Goal: Task Accomplishment & Management: Manage account settings

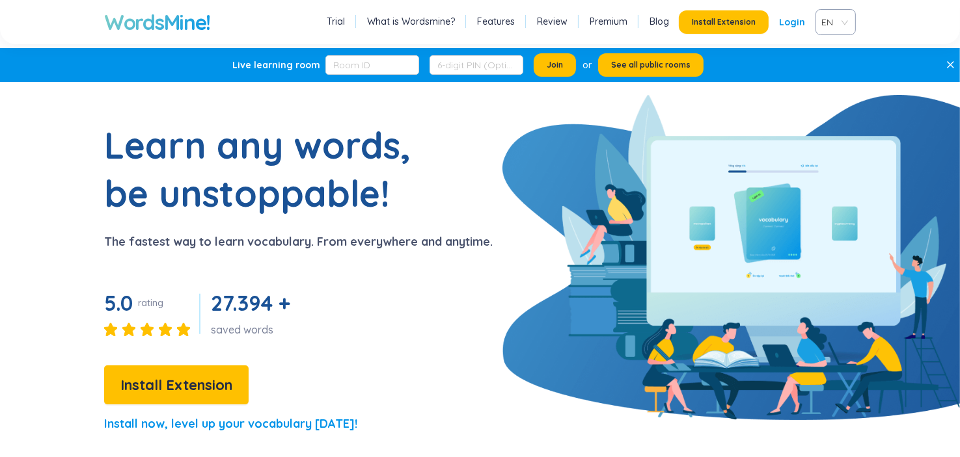
click at [827, 23] on span "EN" at bounding box center [832, 22] width 23 height 20
click at [829, 79] on div "VIE" at bounding box center [835, 71] width 40 height 21
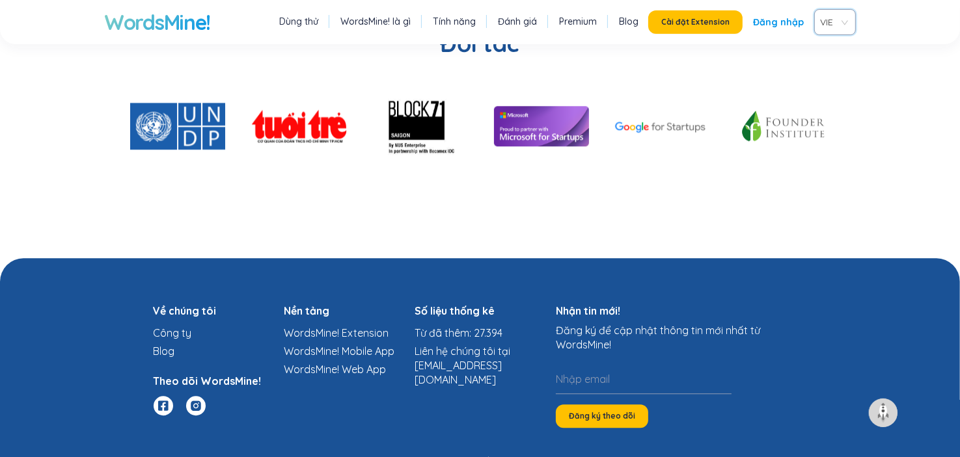
scroll to position [2911, 0]
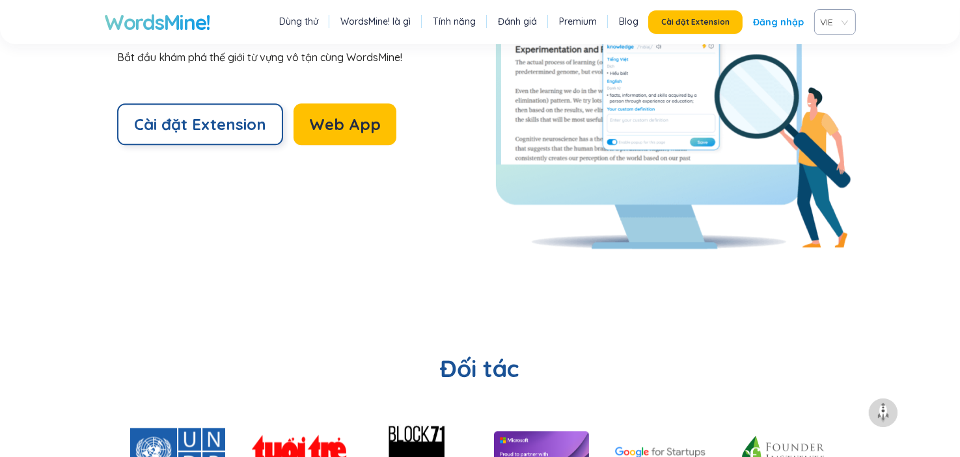
click at [226, 114] on span "Cài đặt Extension" at bounding box center [200, 124] width 132 height 21
click at [462, 23] on link "Tính năng" at bounding box center [454, 21] width 43 height 13
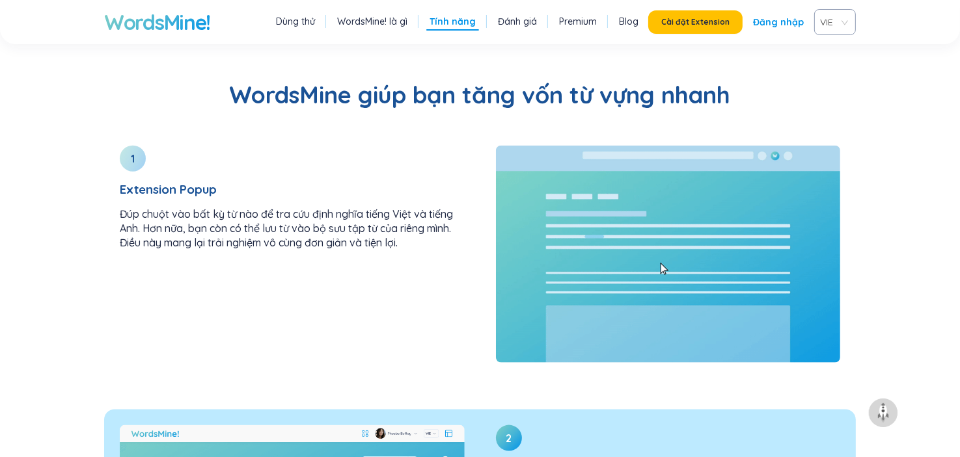
scroll to position [1456, 0]
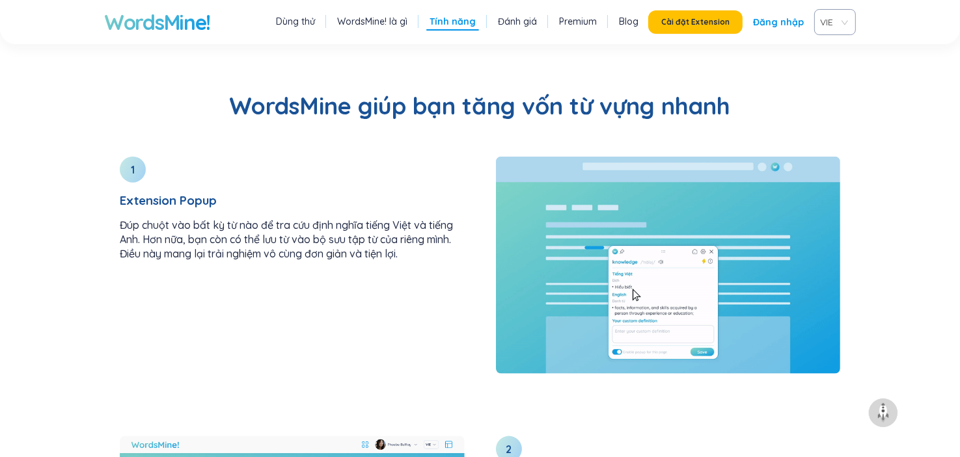
click at [168, 20] on h1 "WordsMine!" at bounding box center [157, 22] width 106 height 26
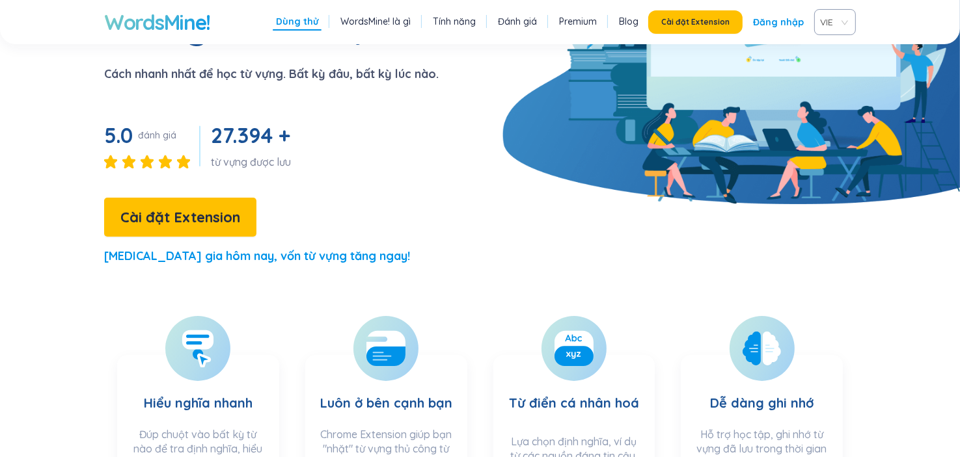
scroll to position [65, 0]
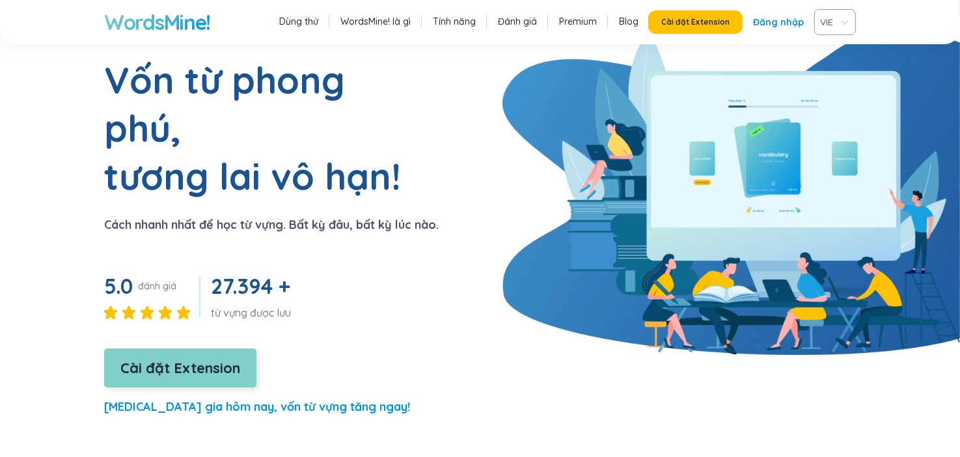
click at [221, 357] on span "Cài đặt Extension" at bounding box center [180, 368] width 120 height 23
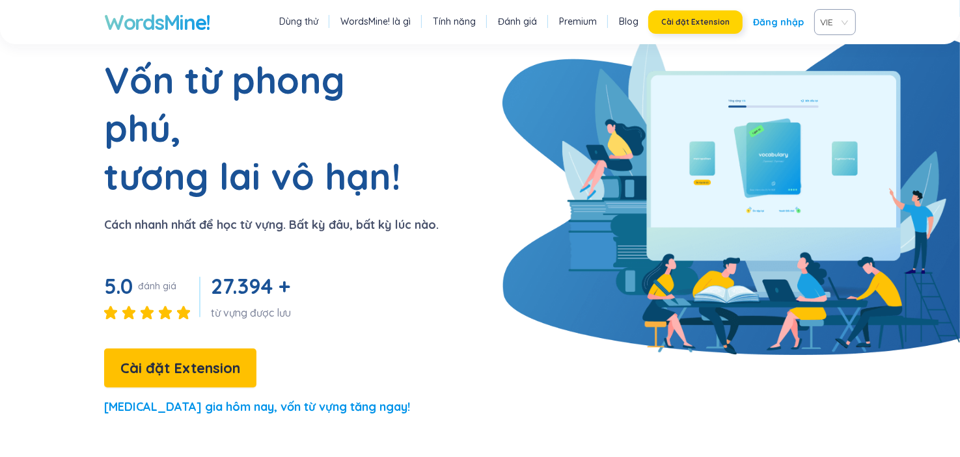
click at [705, 23] on span "Cài đặt Extension" at bounding box center [695, 22] width 68 height 10
click at [780, 20] on link "Đăng nhập" at bounding box center [778, 21] width 51 height 23
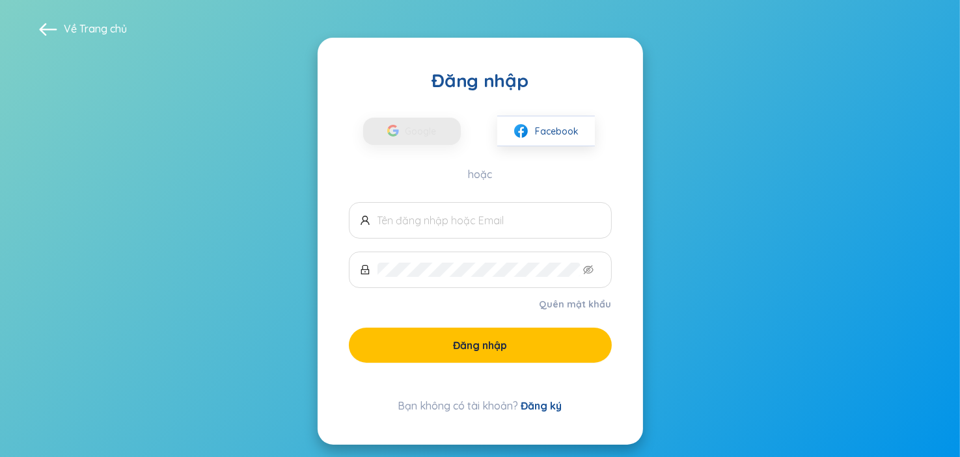
click at [417, 153] on div "Google Facebook hoặc" at bounding box center [480, 136] width 263 height 89
click at [441, 137] on button "Google" at bounding box center [412, 131] width 98 height 29
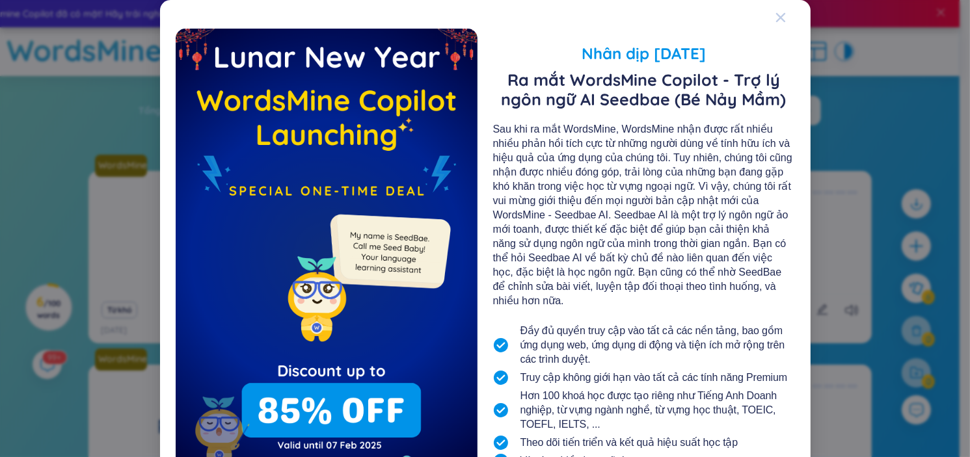
click at [779, 24] on div "Close" at bounding box center [780, 17] width 10 height 35
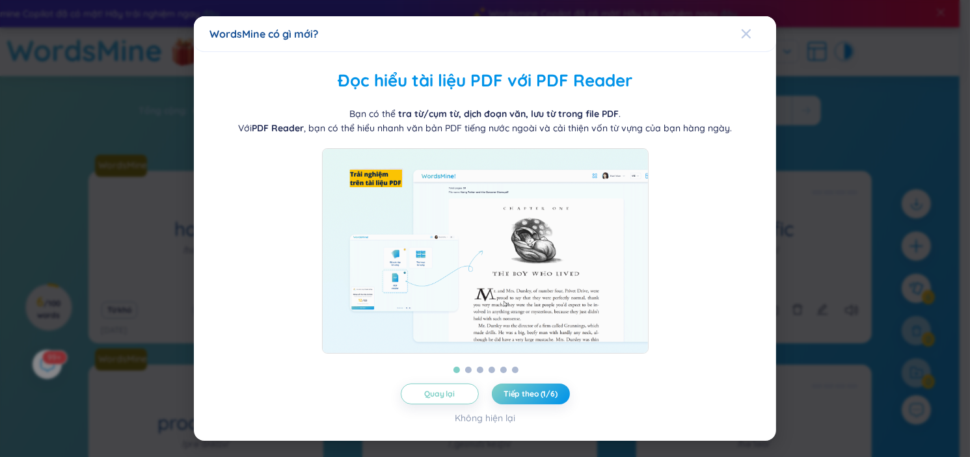
click at [747, 37] on div "Close" at bounding box center [746, 33] width 10 height 35
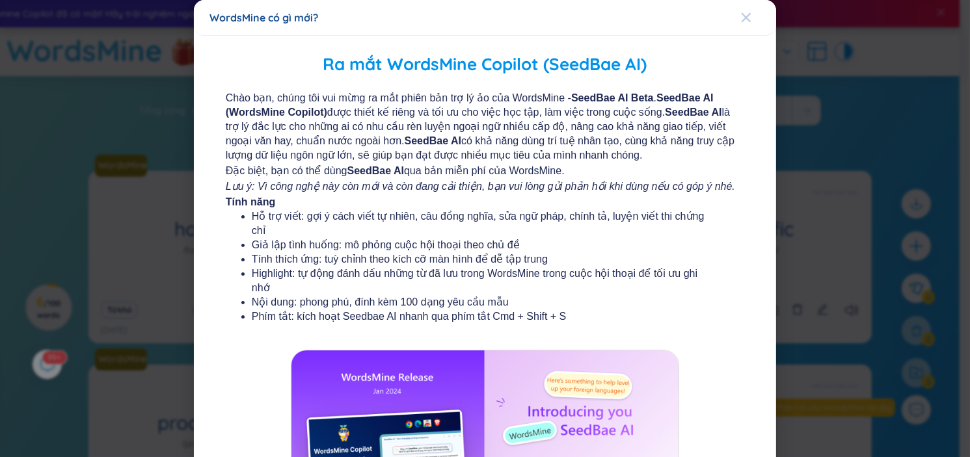
click at [741, 23] on div "Close" at bounding box center [746, 17] width 10 height 35
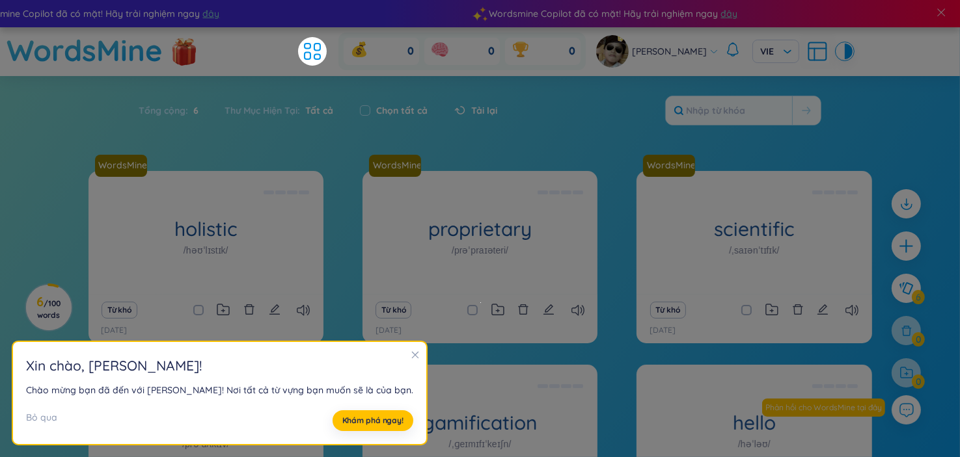
click at [377, 370] on h2 "[PERSON_NAME] , [PERSON_NAME] !" at bounding box center [219, 365] width 387 height 21
click at [410, 355] on icon "close" at bounding box center [414, 355] width 9 height 9
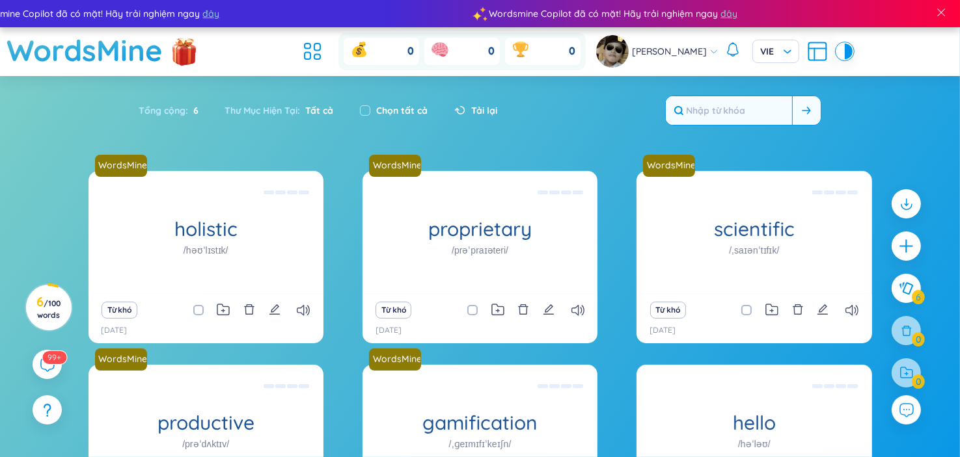
click at [753, 110] on input "text" at bounding box center [728, 110] width 126 height 29
click at [60, 314] on span "/ 100 words" at bounding box center [48, 309] width 23 height 21
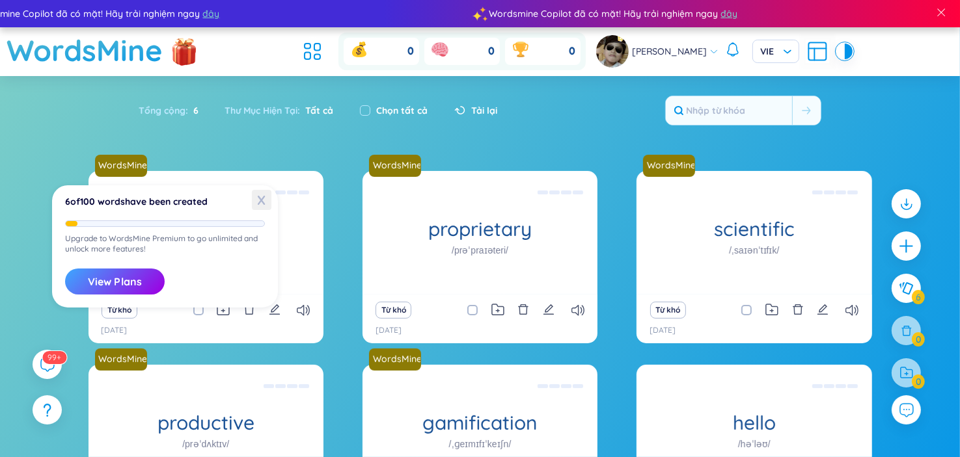
click at [265, 195] on span "X" at bounding box center [262, 200] width 20 height 20
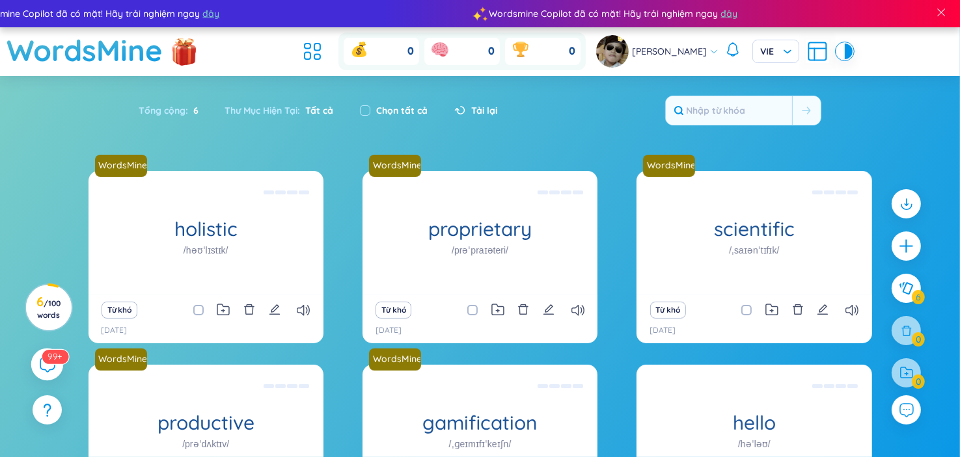
click at [51, 370] on icon at bounding box center [47, 365] width 14 height 14
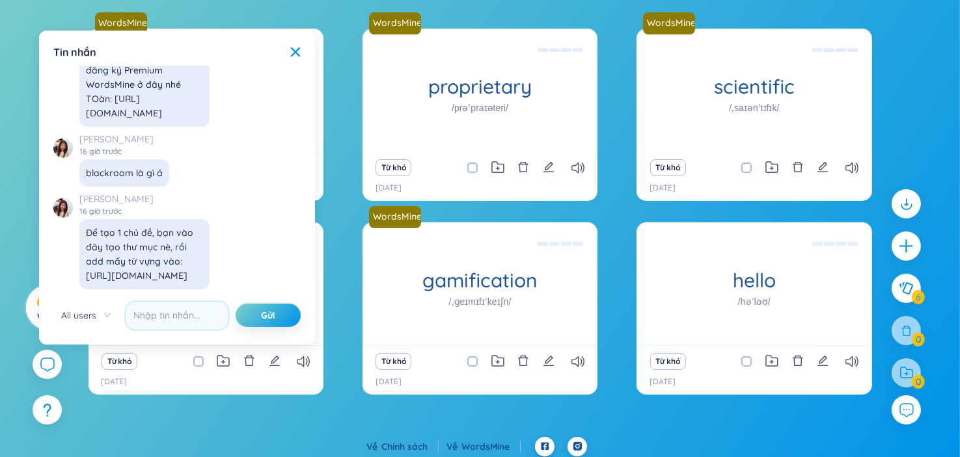
scroll to position [148, 0]
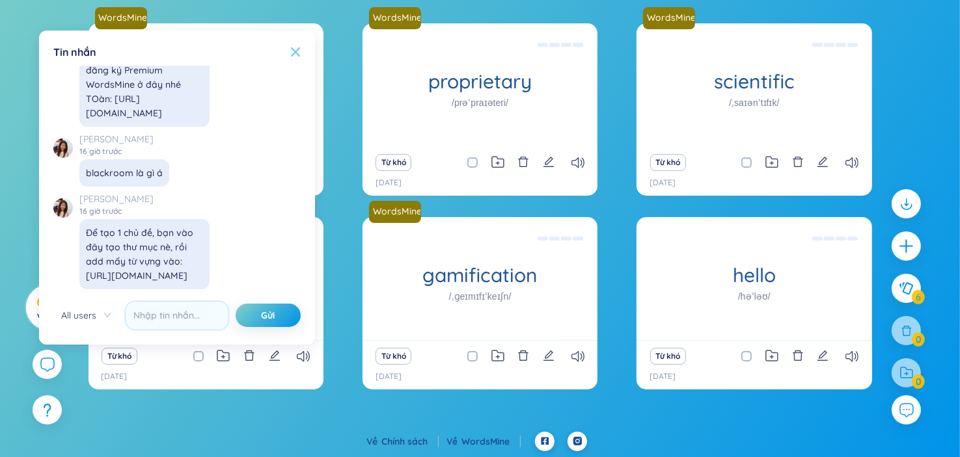
click at [295, 51] on icon at bounding box center [295, 51] width 9 height 9
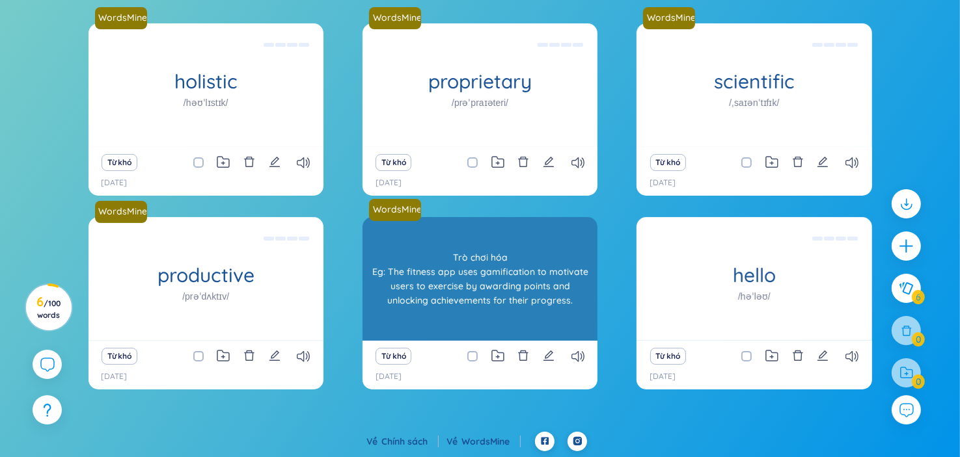
click at [497, 301] on div "Trò chơi hóa Eg: The fitness app uses gamification to motivate users to exercis…" at bounding box center [480, 279] width 222 height 117
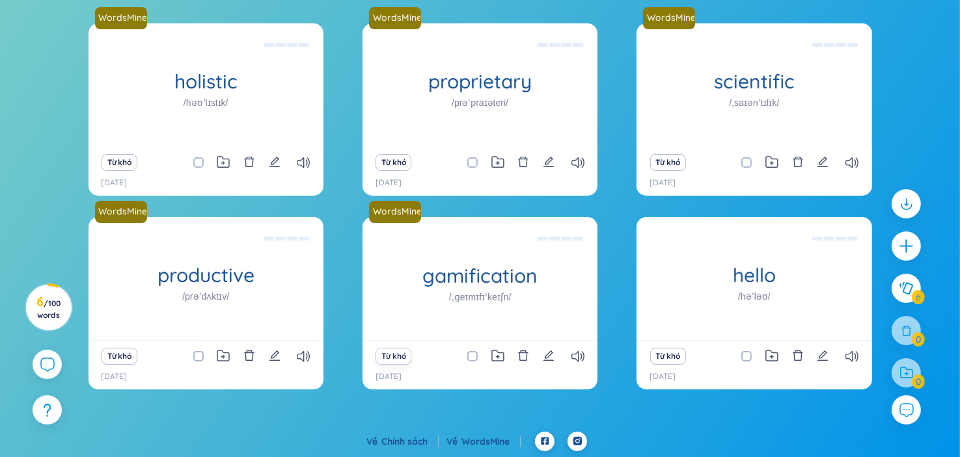
click at [390, 358] on button "Từ khó" at bounding box center [393, 356] width 36 height 17
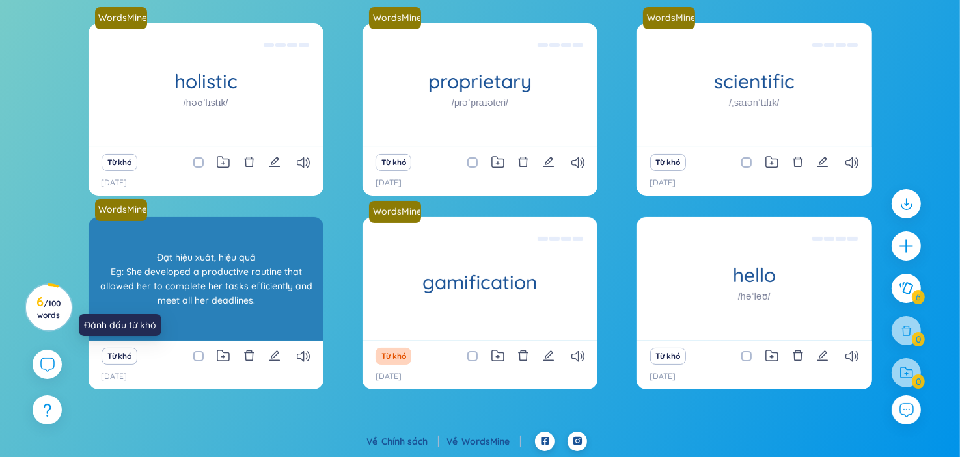
click at [224, 262] on div "productive /prəˈdʌktɪv/" at bounding box center [205, 279] width 235 height 124
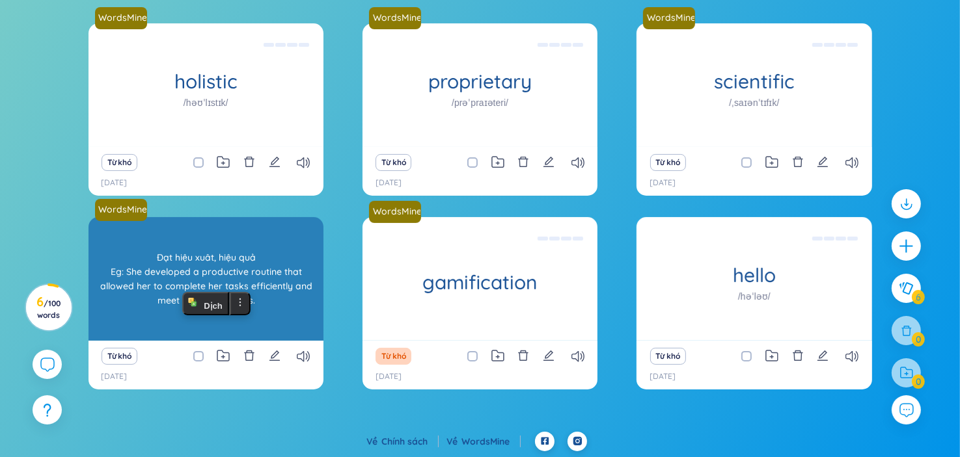
click at [244, 276] on div "Đạt hiệu xuât, hiệu quả Eg: She developed a productive routine that allowed her…" at bounding box center [206, 279] width 222 height 117
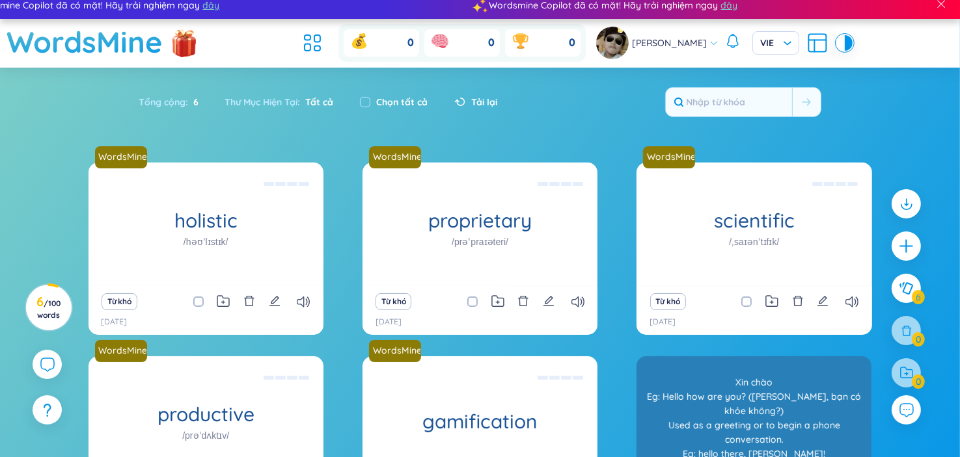
scroll to position [0, 0]
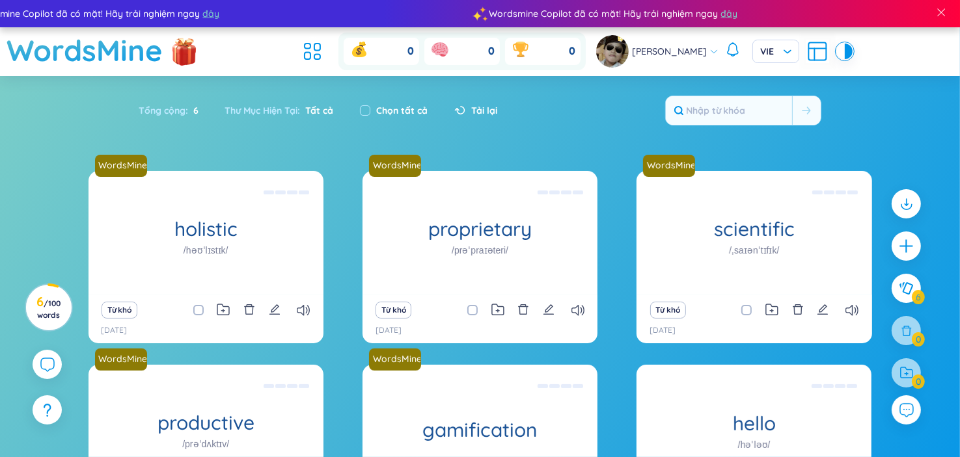
click at [303, 57] on icon at bounding box center [312, 51] width 23 height 23
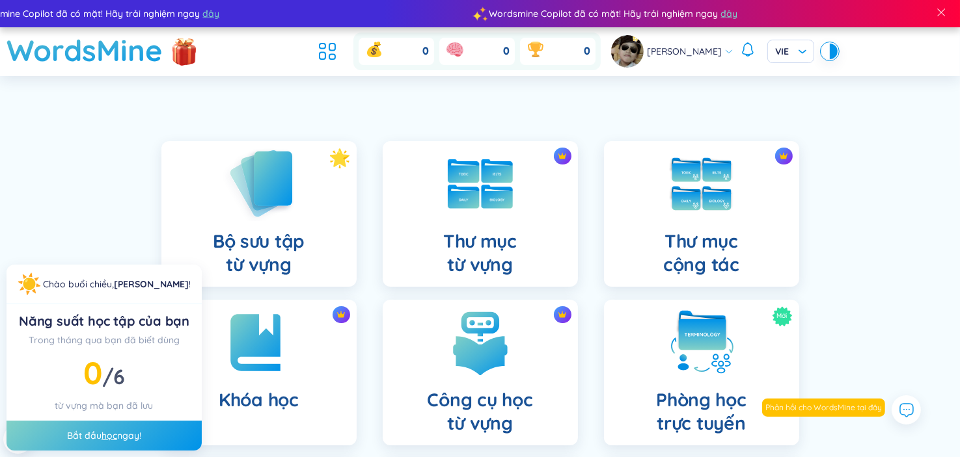
click at [291, 223] on div "Bộ sưu tập từ vựng" at bounding box center [258, 214] width 195 height 146
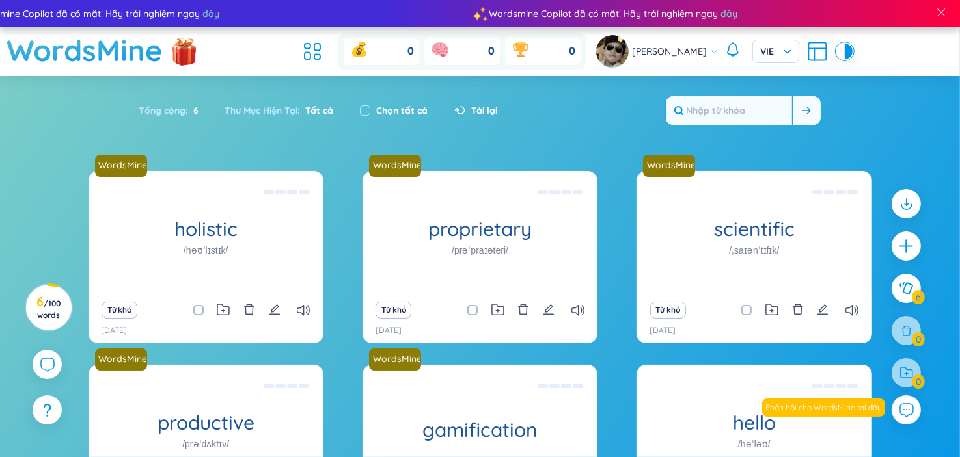
click at [772, 114] on input "text" at bounding box center [728, 110] width 126 height 29
click at [911, 250] on icon "plus" at bounding box center [906, 246] width 18 height 18
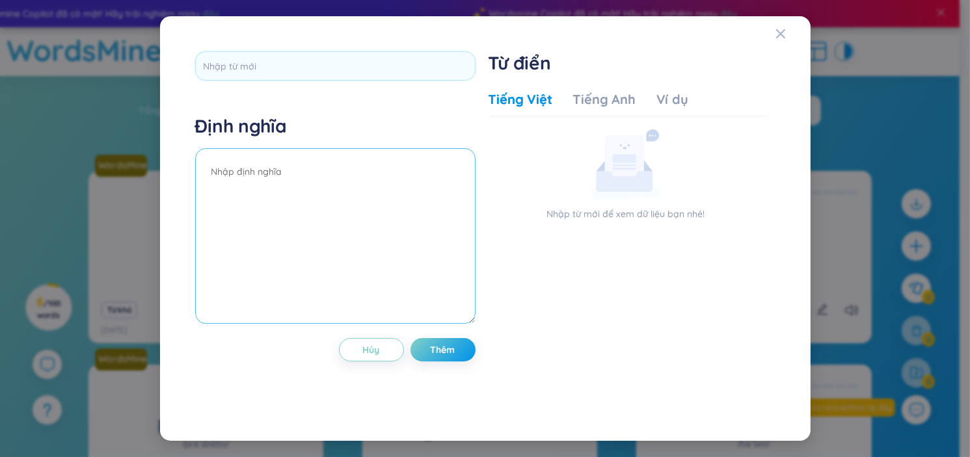
click at [263, 174] on textarea at bounding box center [335, 236] width 280 height 176
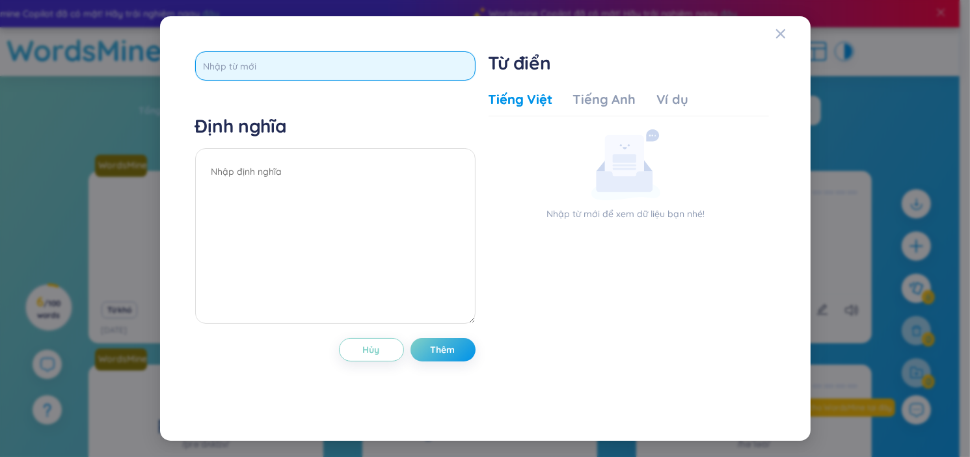
click at [297, 75] on input "text" at bounding box center [335, 65] width 280 height 29
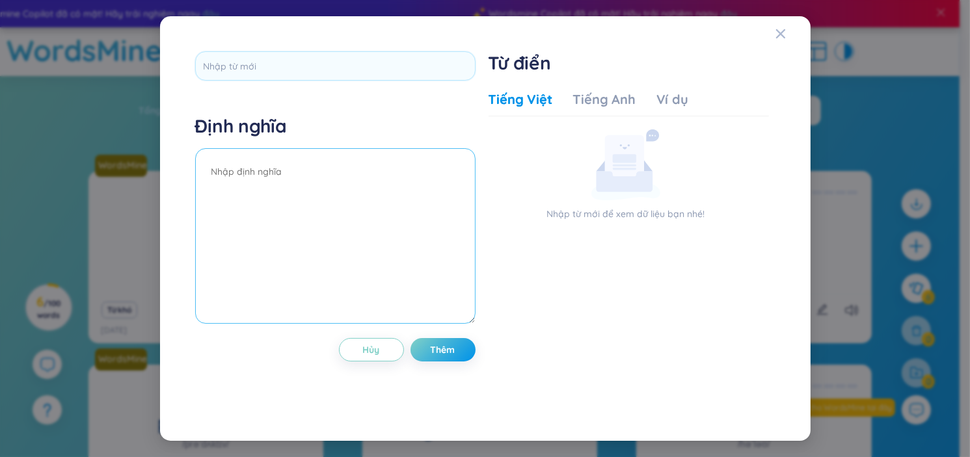
click at [302, 235] on textarea at bounding box center [335, 236] width 280 height 176
click at [332, 189] on textarea at bounding box center [335, 236] width 280 height 176
paste textarea "reliance"
drag, startPoint x: 336, startPoint y: 183, endPoint x: 354, endPoint y: 177, distance: 18.5
click at [352, 174] on textarea "reliance" at bounding box center [335, 236] width 280 height 176
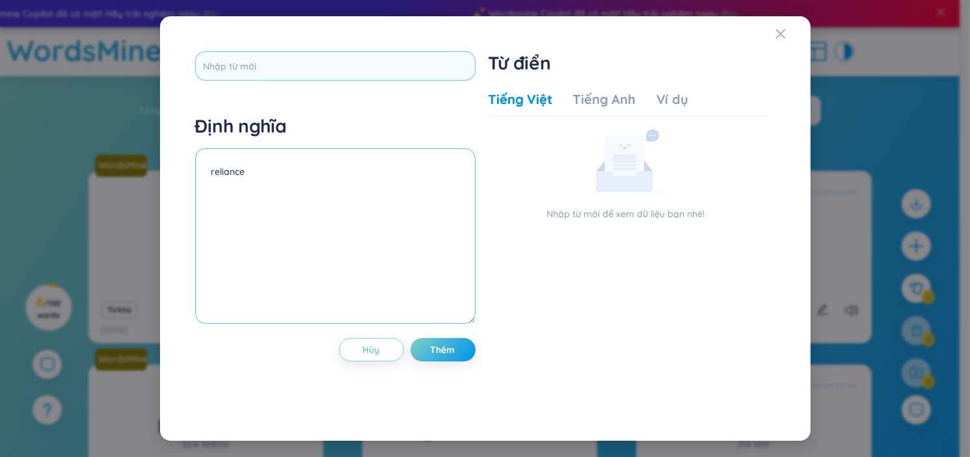
type textarea "reliance"
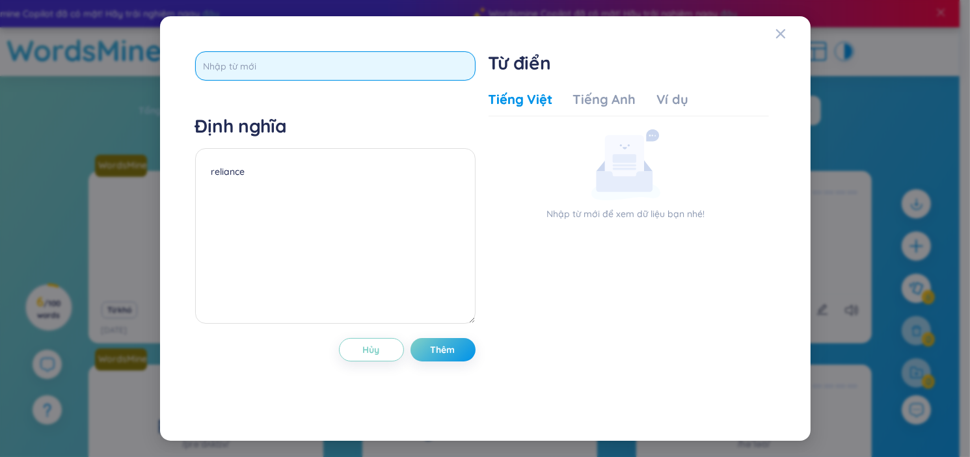
click at [284, 67] on input "text" at bounding box center [335, 65] width 280 height 29
paste input "reliance"
type input "reliance"
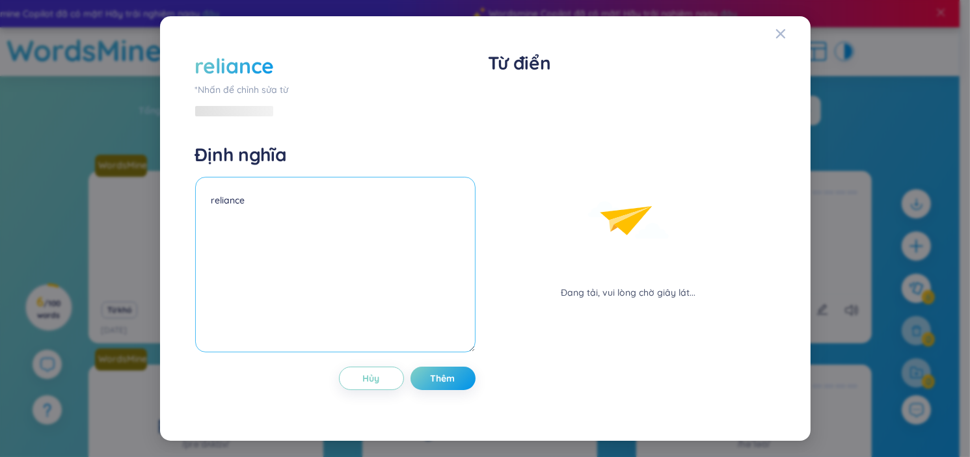
drag, startPoint x: 204, startPoint y: 194, endPoint x: 195, endPoint y: 195, distance: 9.2
click at [195, 195] on textarea "reliance" at bounding box center [335, 265] width 280 height 176
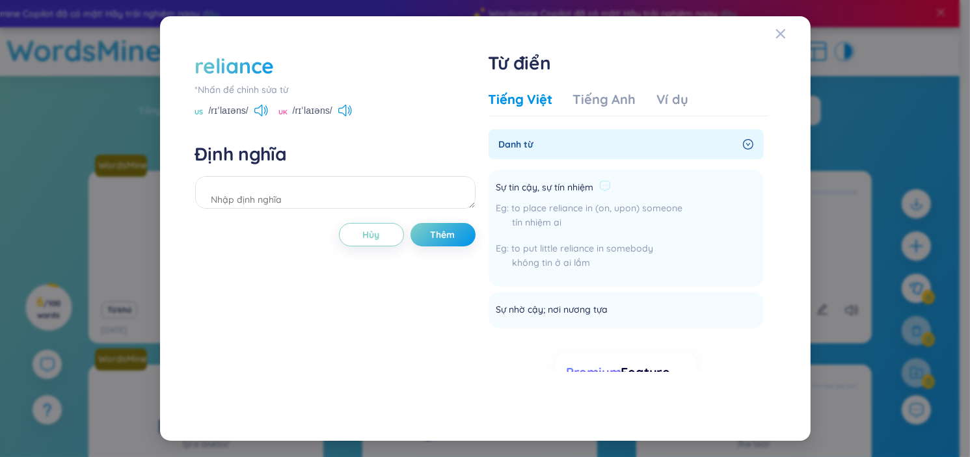
click at [567, 199] on div "Sự tin cậy, sự tín nhiệm to place reliance in (on, upon) someone tín nhiệm ai t…" at bounding box center [589, 228] width 187 height 101
click at [374, 186] on textarea at bounding box center [335, 192] width 280 height 33
type textarea "sự tin cậy tín nhiệm"
click at [439, 239] on span "Thêm" at bounding box center [443, 234] width 25 height 13
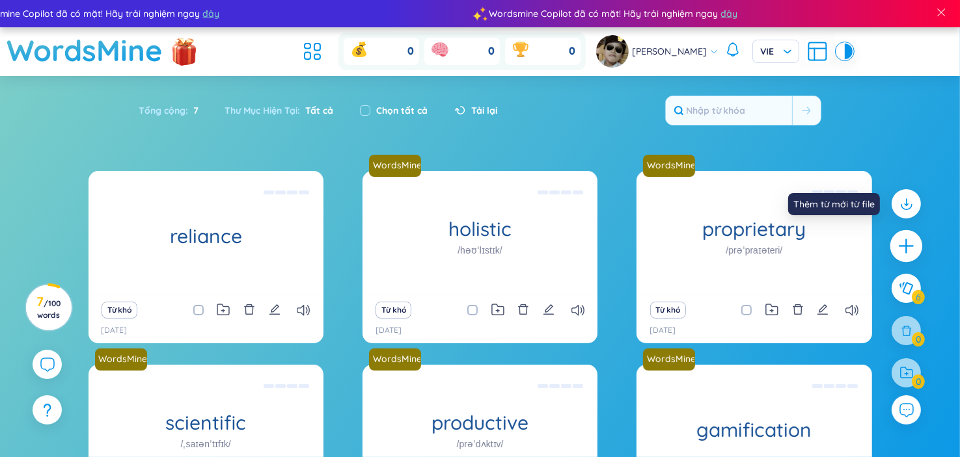
click at [910, 243] on icon "plus" at bounding box center [906, 246] width 18 height 18
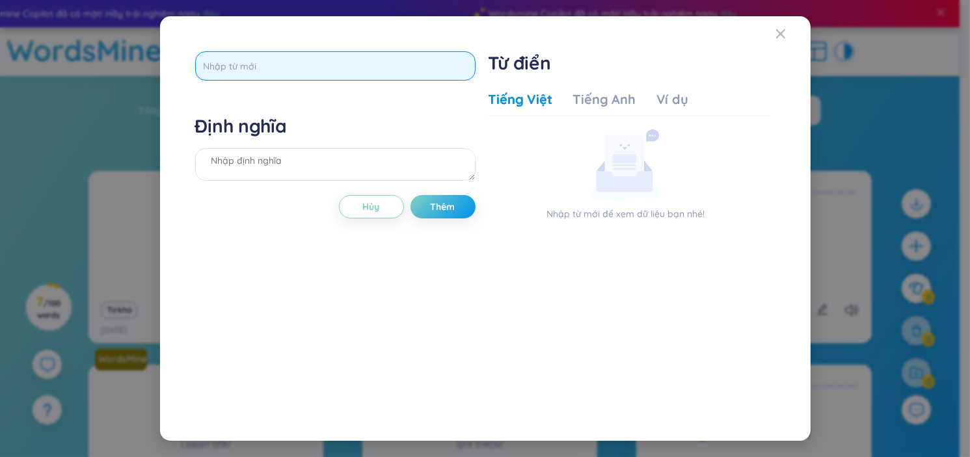
click at [287, 74] on input "text" at bounding box center [335, 65] width 280 height 29
paste input "declare"
type input "declare"
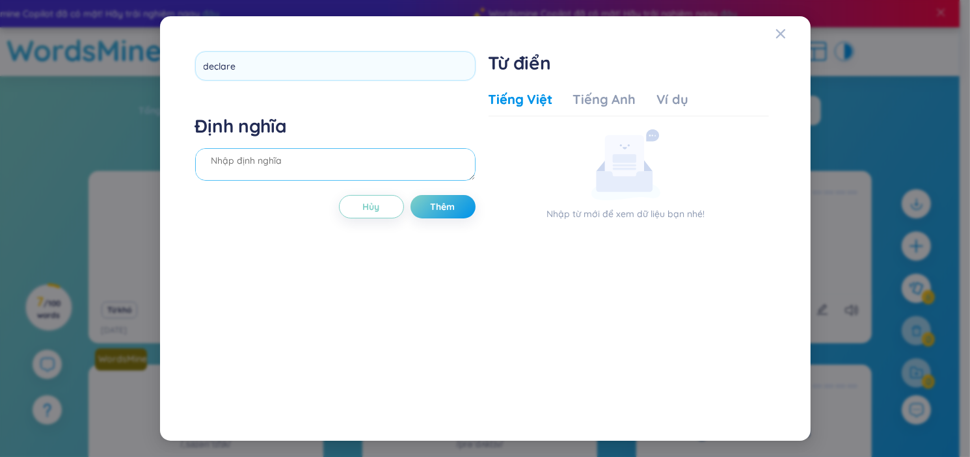
click at [249, 174] on div "Định nghĩa" at bounding box center [335, 149] width 280 height 70
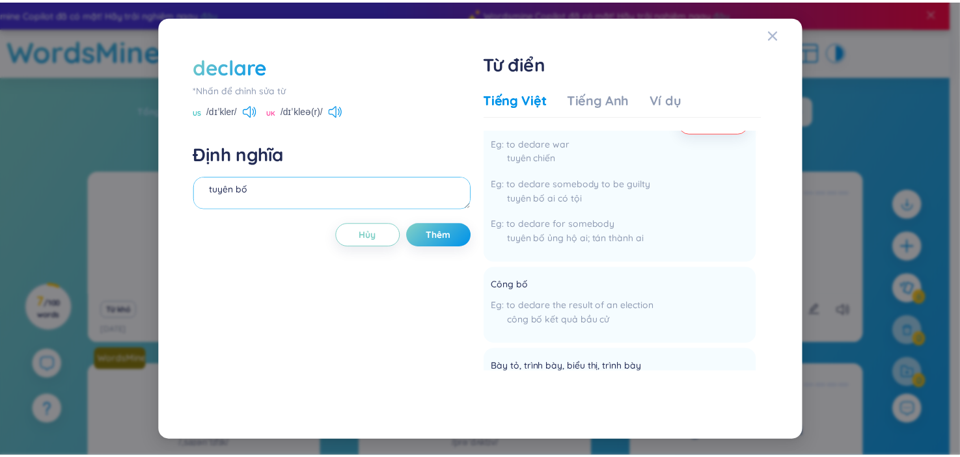
scroll to position [0, 0]
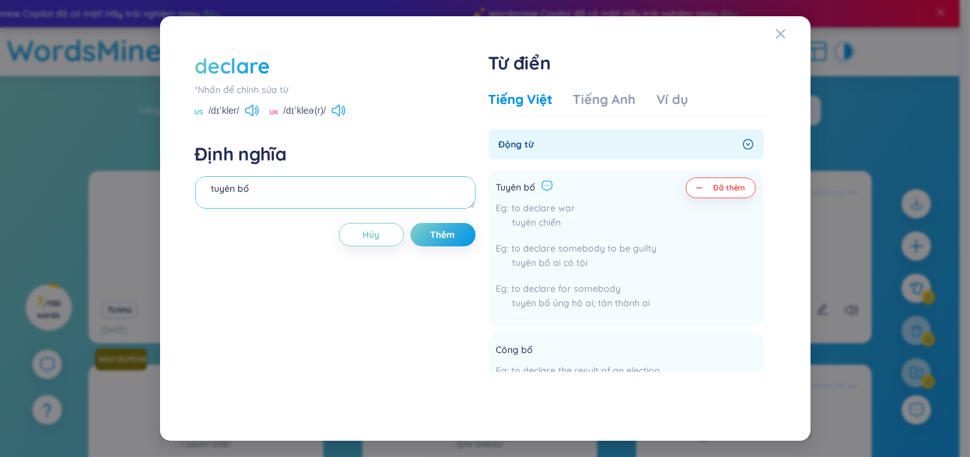
type textarea "tuyên bố"
click at [541, 182] on icon at bounding box center [547, 186] width 12 height 12
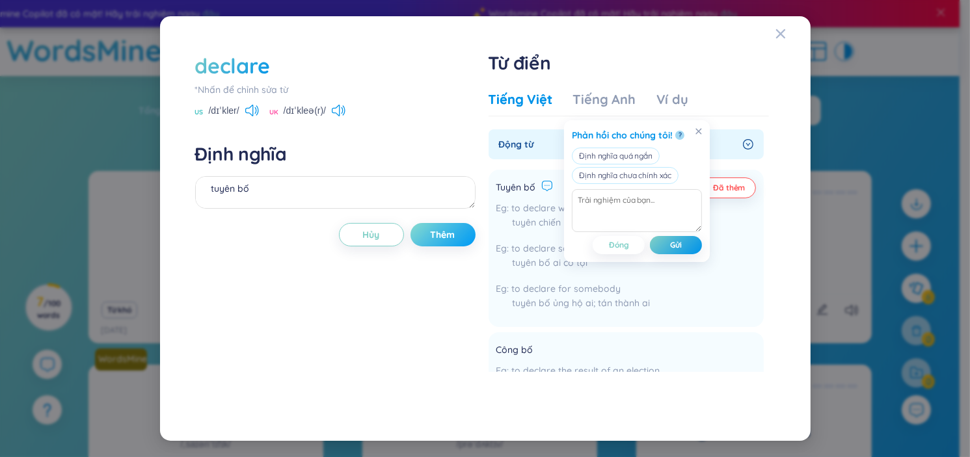
click at [433, 230] on span "Thêm" at bounding box center [443, 234] width 25 height 13
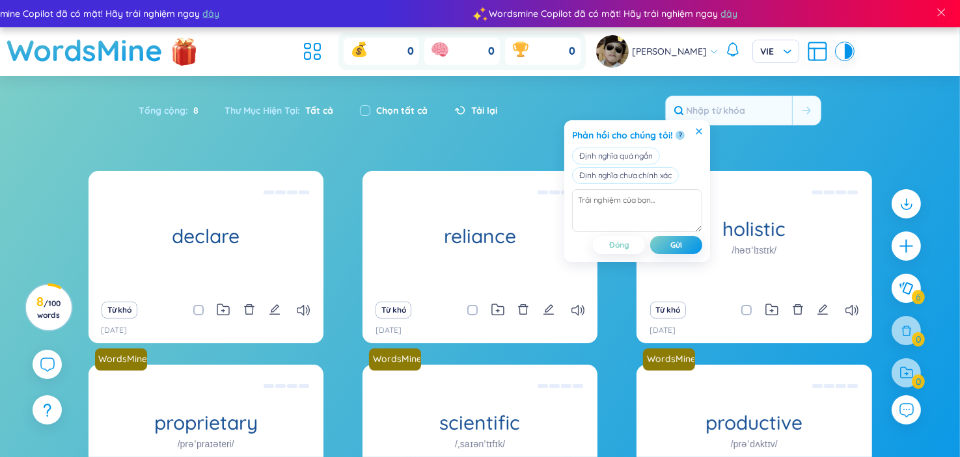
click at [699, 129] on icon at bounding box center [698, 131] width 7 height 7
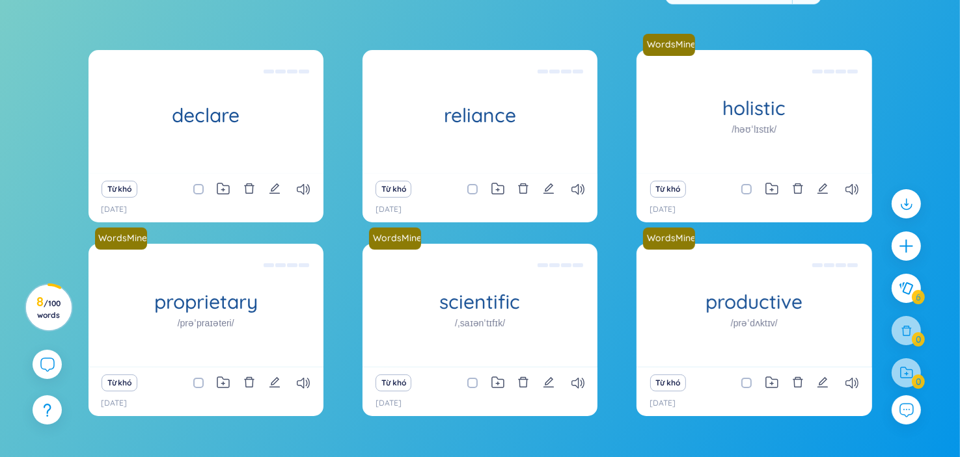
scroll to position [187, 0]
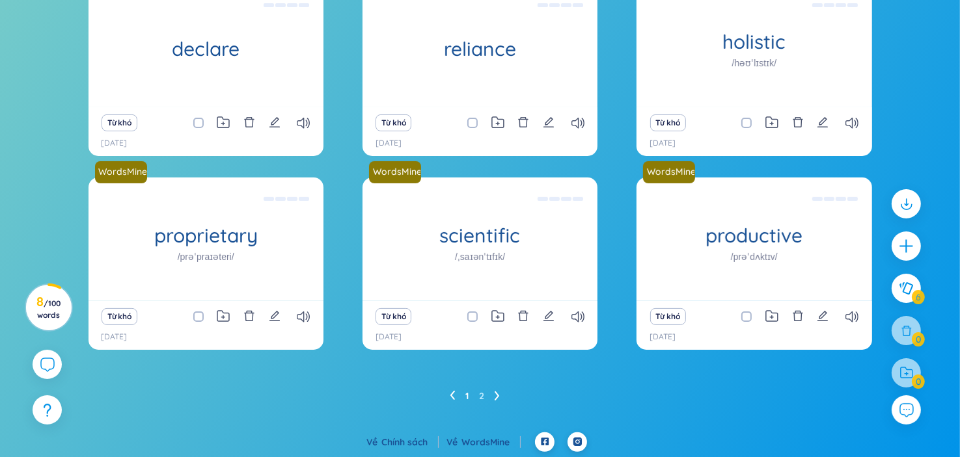
click at [497, 396] on icon at bounding box center [496, 396] width 5 height 10
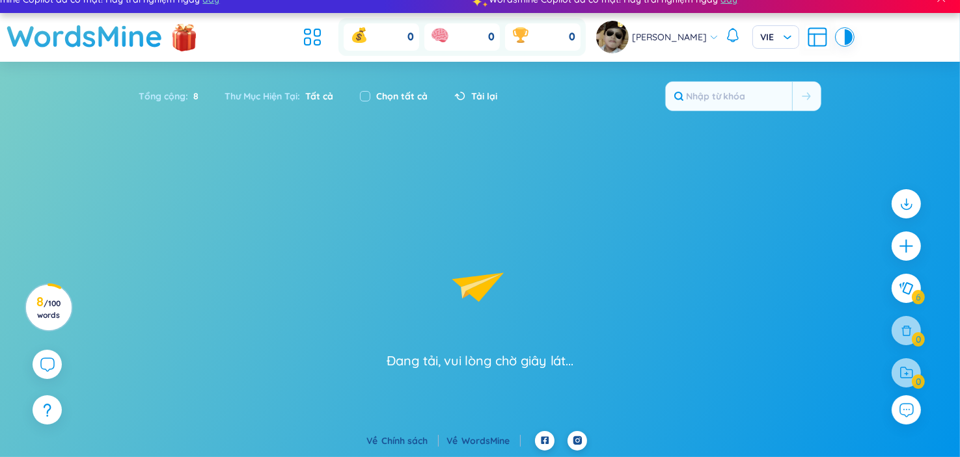
scroll to position [13, 0]
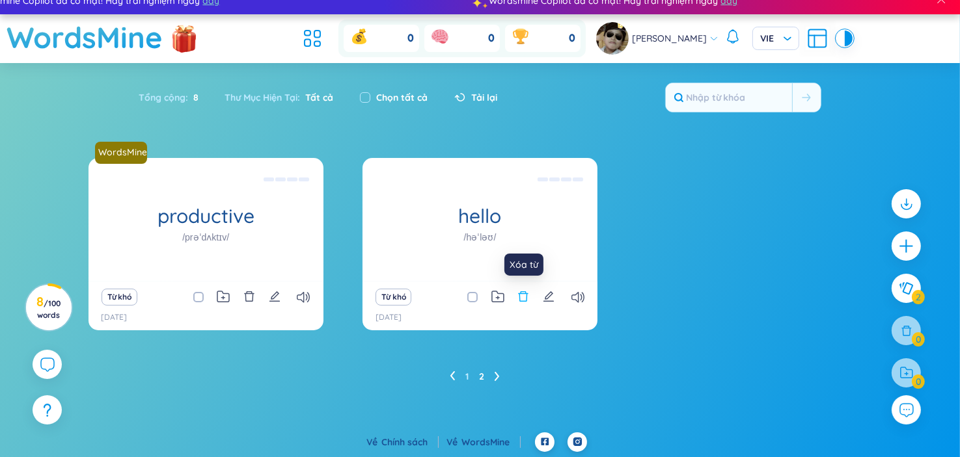
click at [520, 297] on icon "delete" at bounding box center [523, 297] width 12 height 12
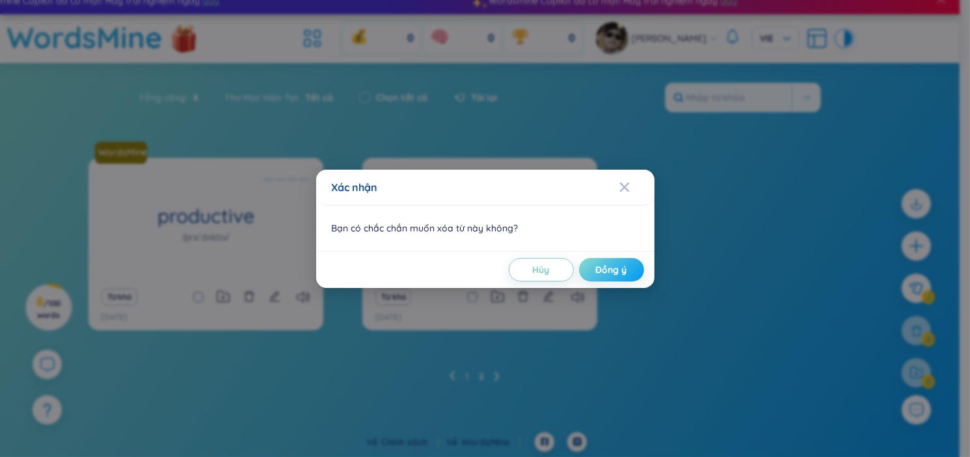
click at [598, 265] on span "Đồng ý" at bounding box center [611, 269] width 31 height 13
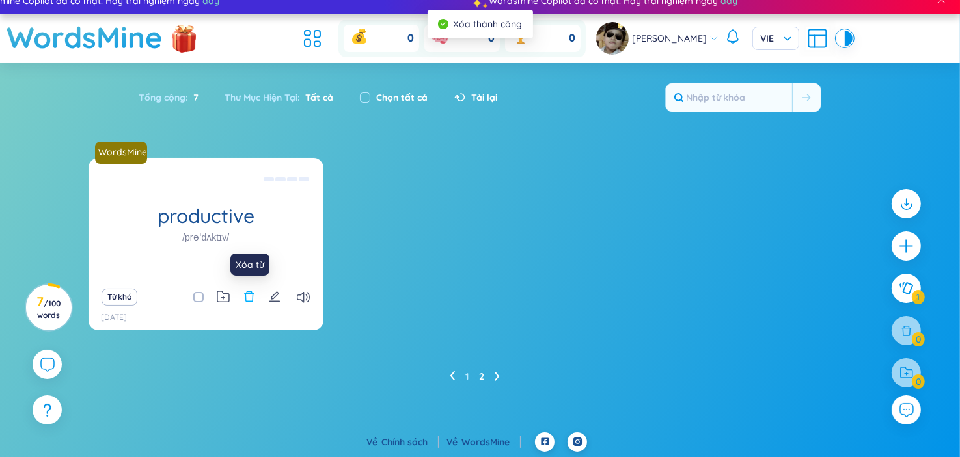
click at [247, 296] on icon "delete" at bounding box center [249, 297] width 12 height 12
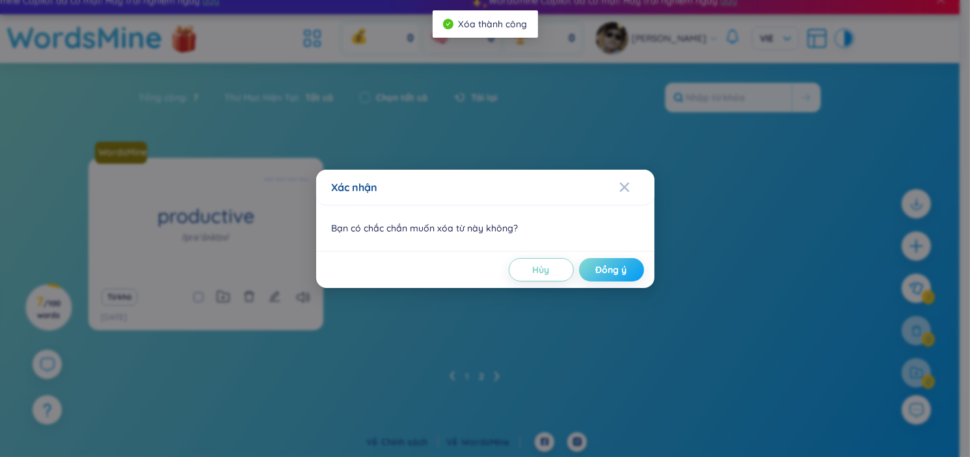
click at [594, 262] on button "Đồng ý" at bounding box center [611, 269] width 65 height 23
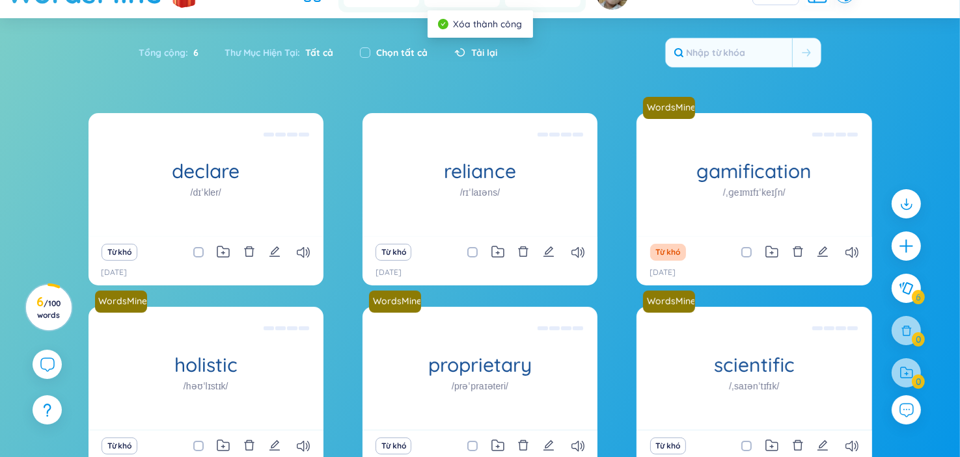
scroll to position [148, 0]
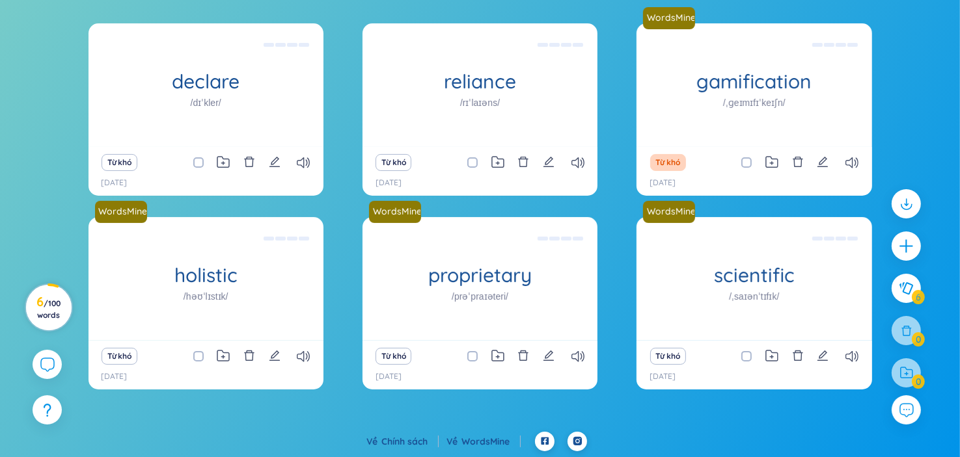
click at [54, 306] on span "/ 100 words" at bounding box center [48, 309] width 23 height 21
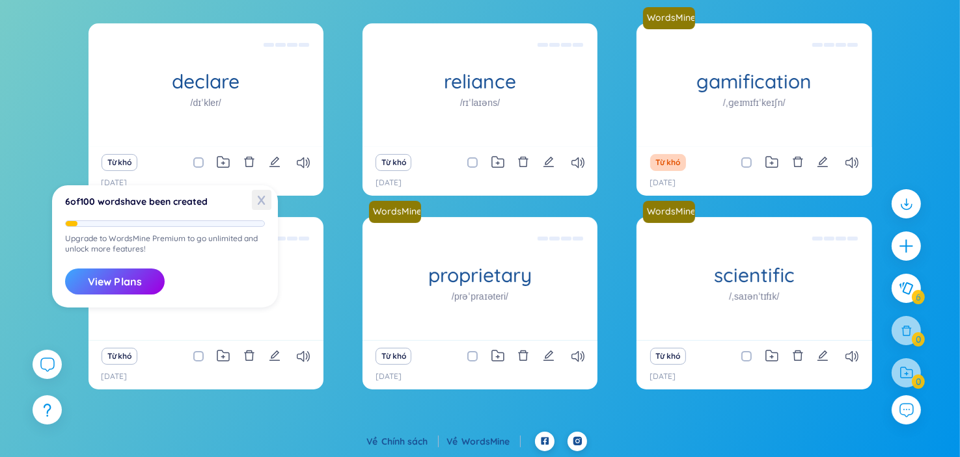
click at [256, 202] on span "X" at bounding box center [262, 200] width 20 height 20
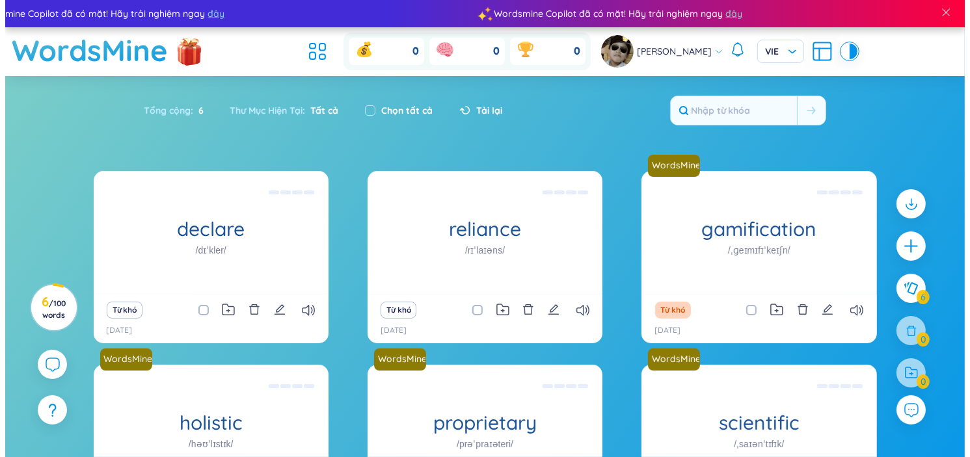
scroll to position [0, 0]
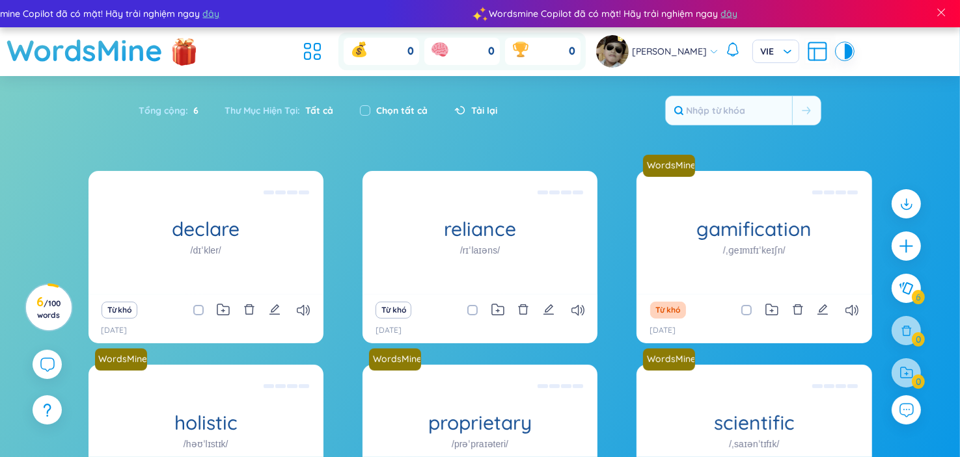
click at [907, 246] on icon "plus" at bounding box center [906, 246] width 16 height 16
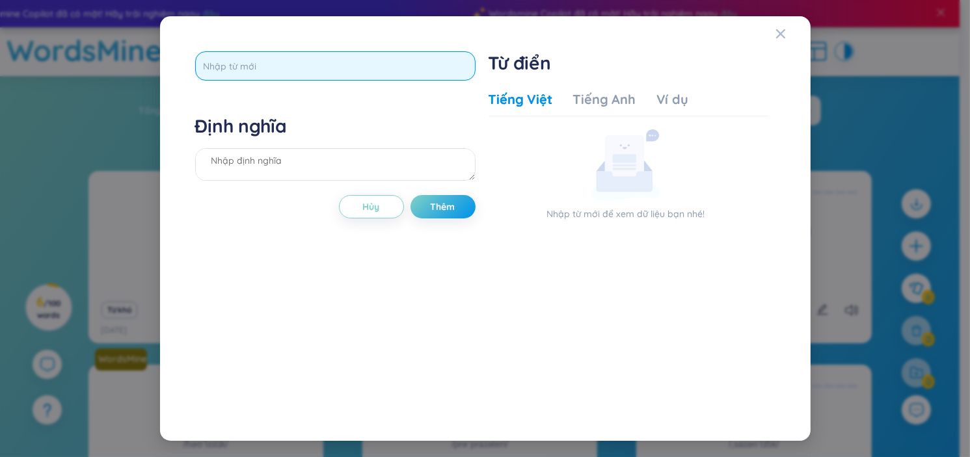
click at [331, 64] on input "text" at bounding box center [335, 65] width 280 height 29
type input "d"
type input "đ"
type input "dedicated"
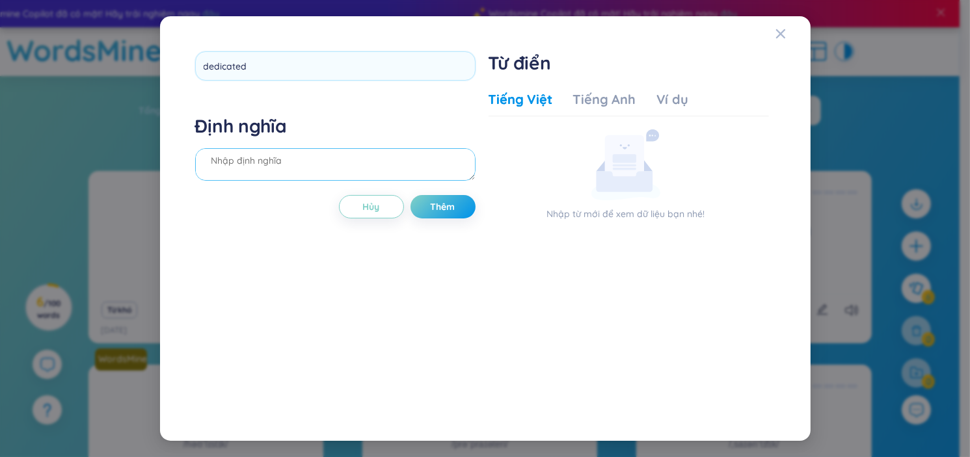
click at [324, 174] on div "Định nghĩa" at bounding box center [335, 149] width 280 height 70
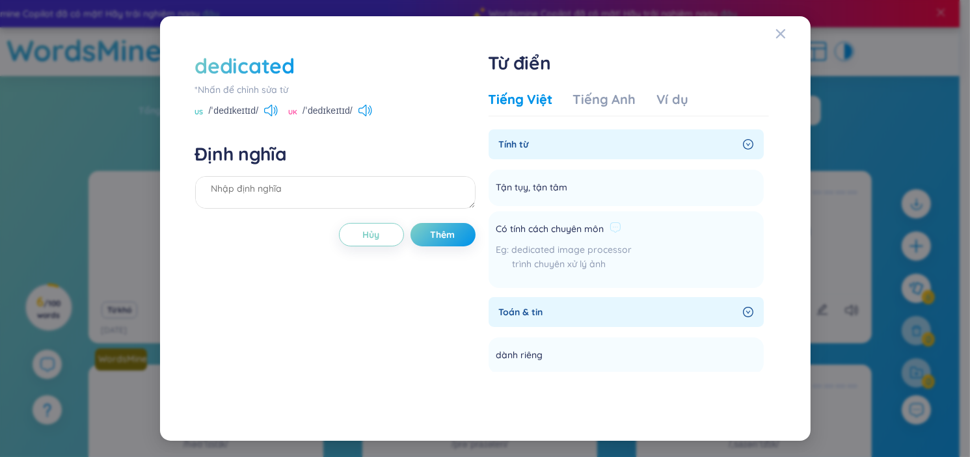
click at [584, 232] on span "Có tính cách chuyên môn" at bounding box center [550, 230] width 108 height 16
click at [372, 195] on textarea at bounding box center [335, 192] width 280 height 33
click at [332, 195] on textarea at bounding box center [335, 192] width 280 height 33
type textarea "tận tụy Tận tâm"
click at [431, 235] on span "Thêm" at bounding box center [443, 234] width 25 height 13
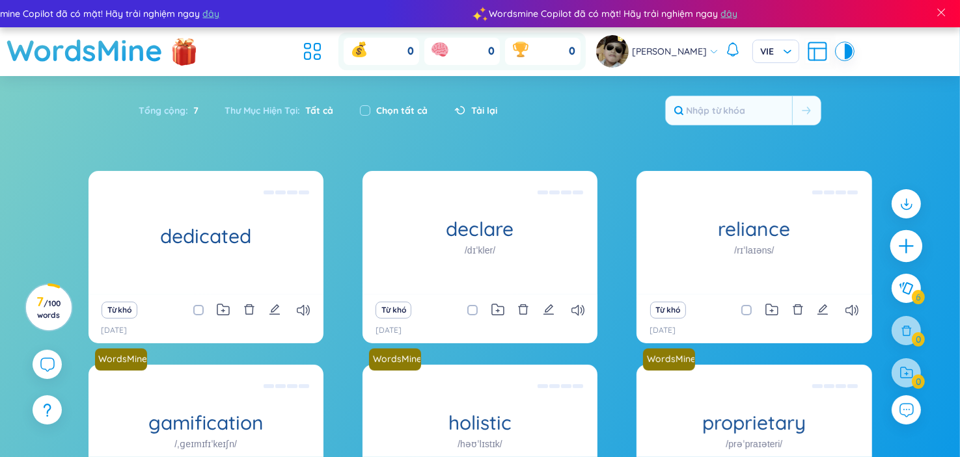
click at [906, 245] on icon "plus" at bounding box center [905, 246] width 1 height 14
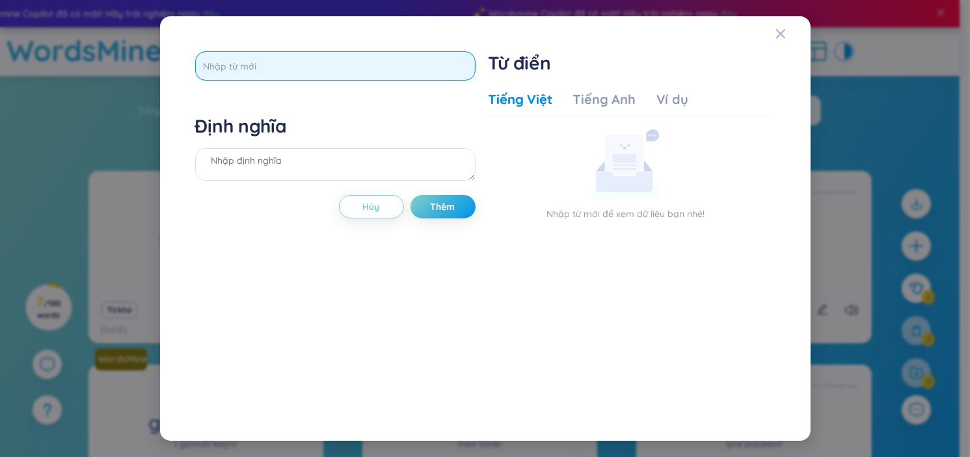
click at [288, 59] on input "text" at bounding box center [335, 65] width 280 height 29
paste input "spread"
type input "spread"
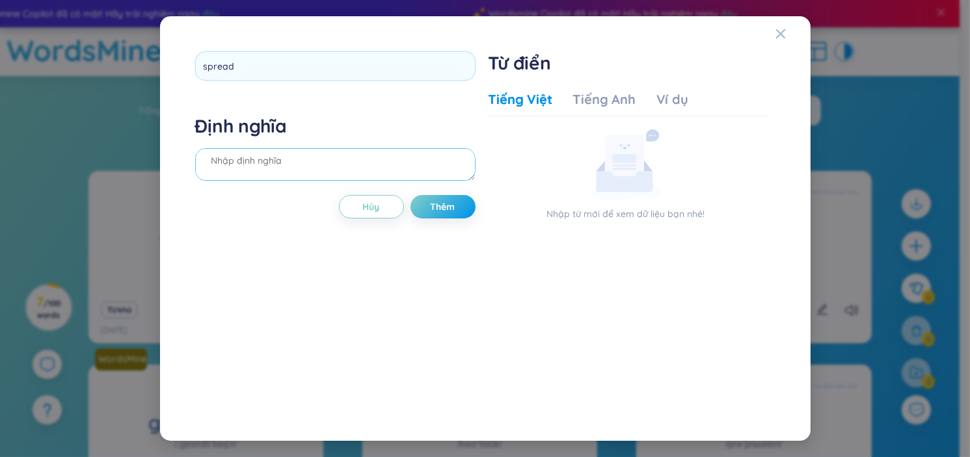
click at [245, 171] on div "Định nghĩa" at bounding box center [335, 149] width 280 height 70
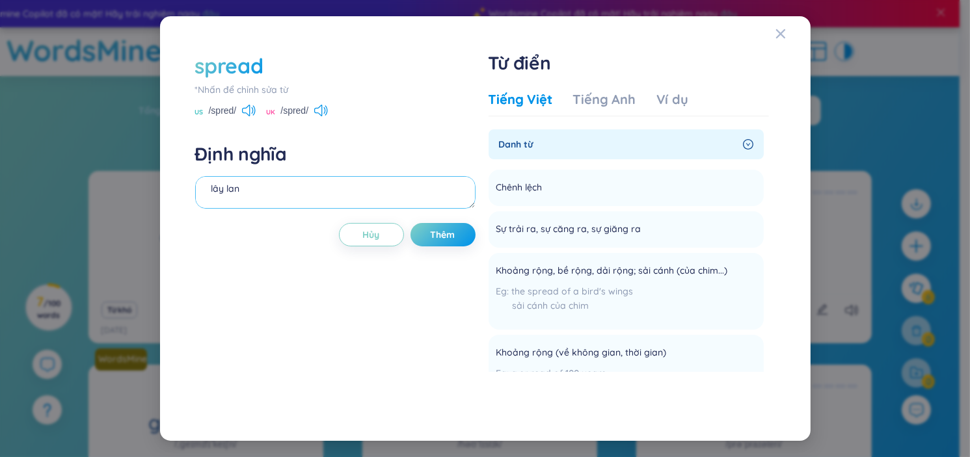
click at [343, 180] on textarea "lây lan" at bounding box center [335, 192] width 280 height 33
type textarea "lây lan chênh lệch"
click at [440, 242] on button "Thêm" at bounding box center [442, 234] width 65 height 23
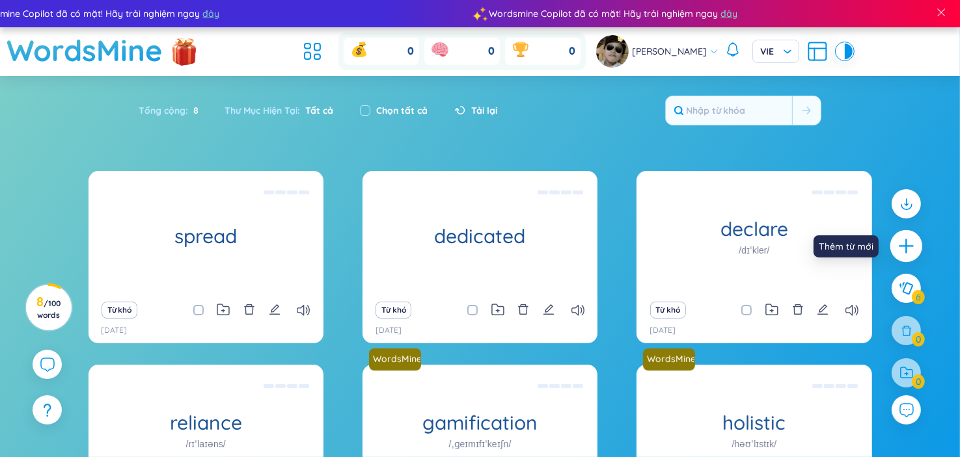
click at [913, 247] on icon "plus" at bounding box center [906, 246] width 18 height 18
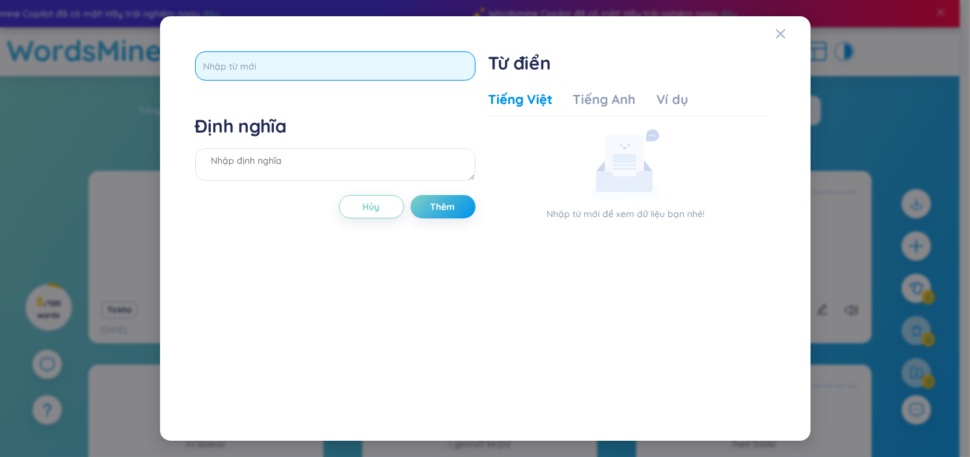
click at [276, 74] on input "text" at bounding box center [335, 65] width 280 height 29
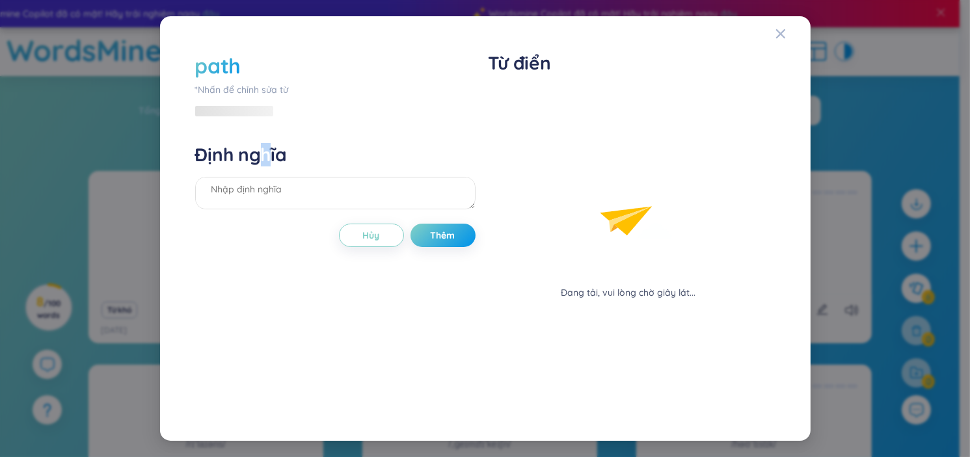
drag, startPoint x: 268, startPoint y: 144, endPoint x: 263, endPoint y: 164, distance: 20.0
click at [263, 163] on h4 "Định nghĩa" at bounding box center [335, 154] width 280 height 23
click at [264, 197] on textarea at bounding box center [335, 193] width 280 height 33
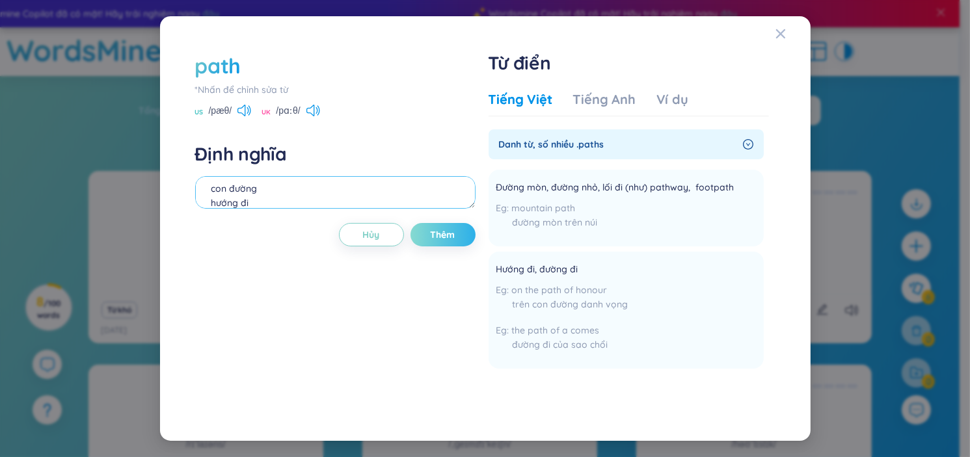
type textarea "con đường hướng đi"
click at [448, 237] on span "Thêm" at bounding box center [443, 234] width 25 height 13
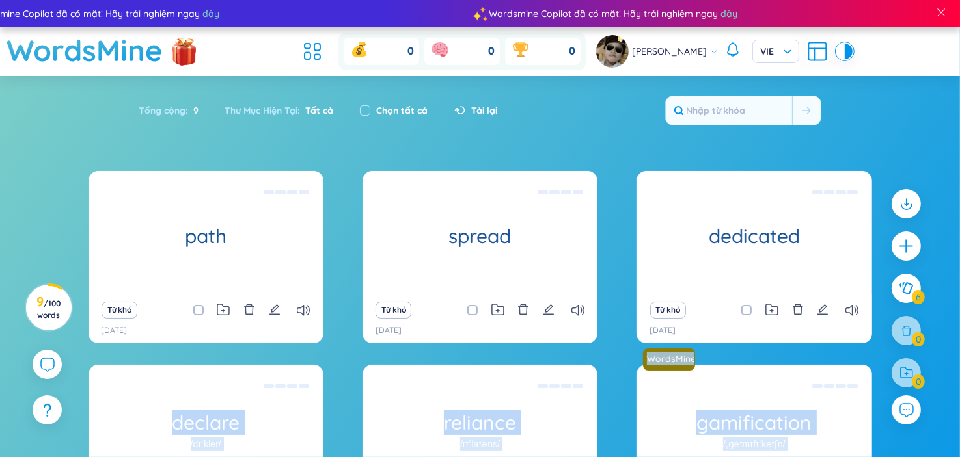
drag, startPoint x: 53, startPoint y: 396, endPoint x: 14, endPoint y: 423, distance: 47.6
click at [19, 421] on div "path con đường hướng đi Từ khó [DATE] spread lây lan chênh lệch Từ khó [DATE] d…" at bounding box center [480, 395] width 960 height 449
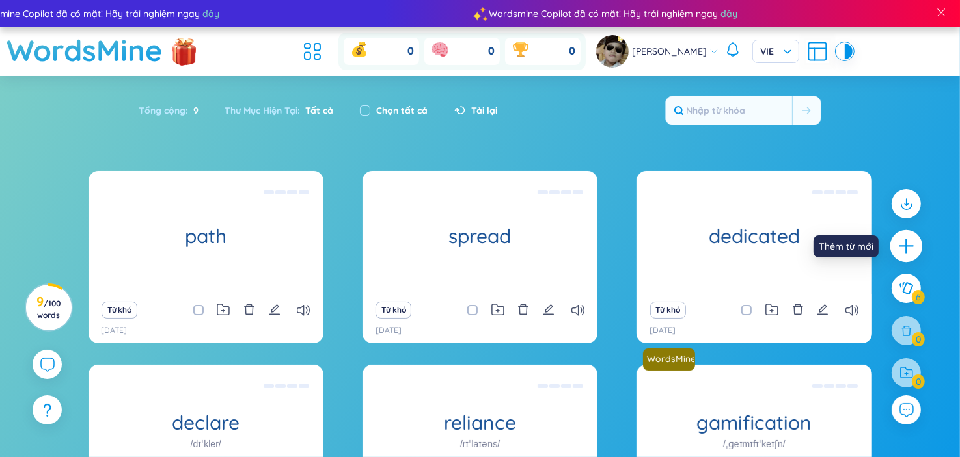
click at [906, 252] on icon "plus" at bounding box center [905, 246] width 1 height 14
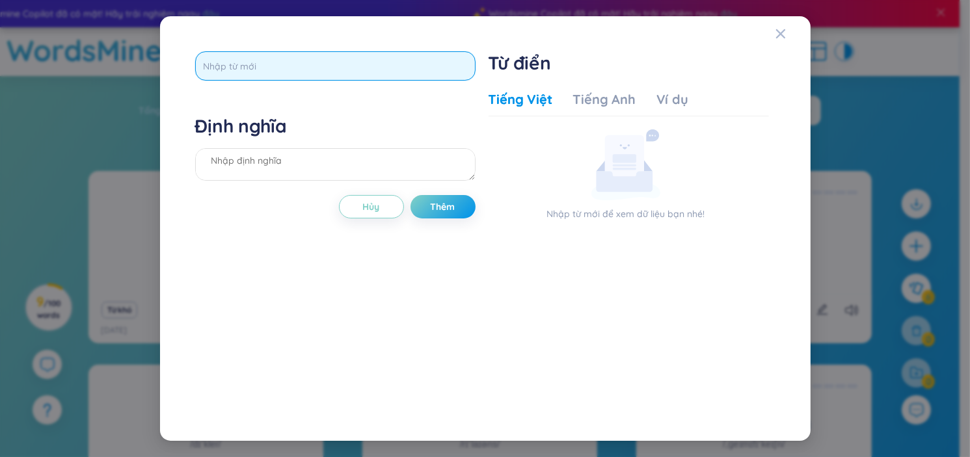
click at [281, 54] on input "text" at bounding box center [335, 65] width 280 height 29
paste input "judge"
type input "judge"
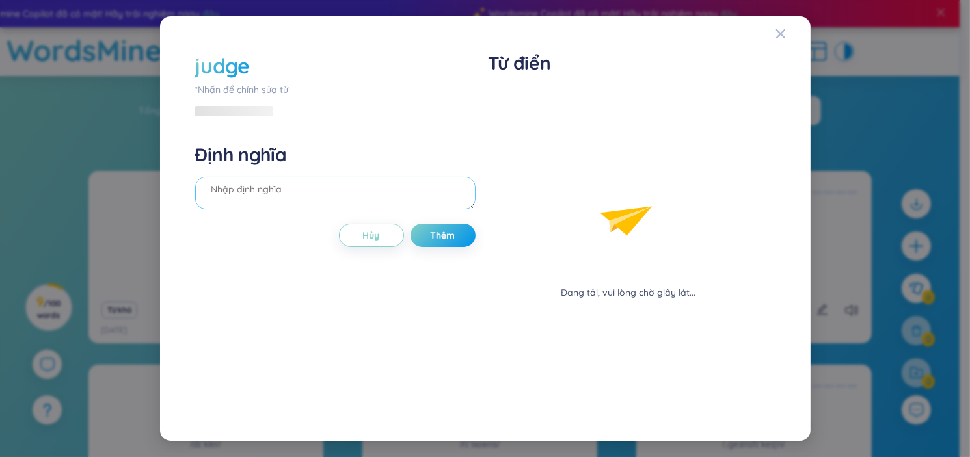
click at [276, 168] on div "Định nghĩa" at bounding box center [335, 178] width 280 height 70
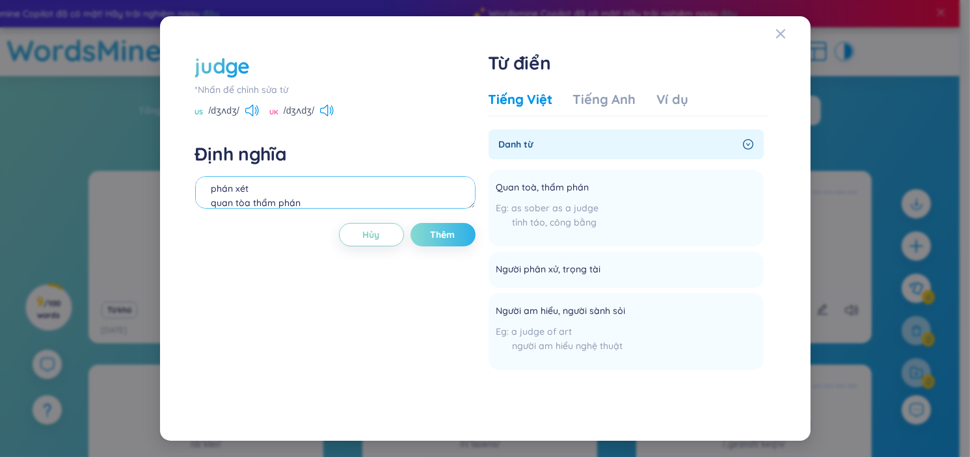
type textarea "phán xét quan tòa thẩm phán"
click at [437, 235] on span "Thêm" at bounding box center [443, 234] width 25 height 13
